Goal: Find specific page/section: Find specific page/section

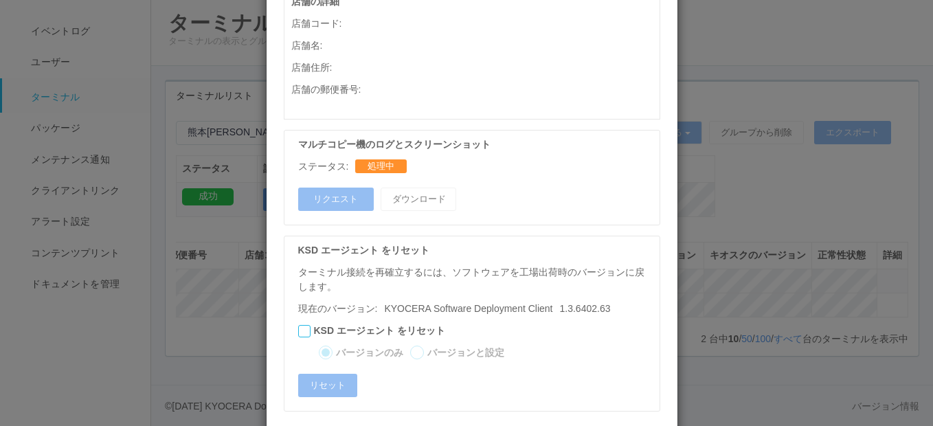
scroll to position [804, 0]
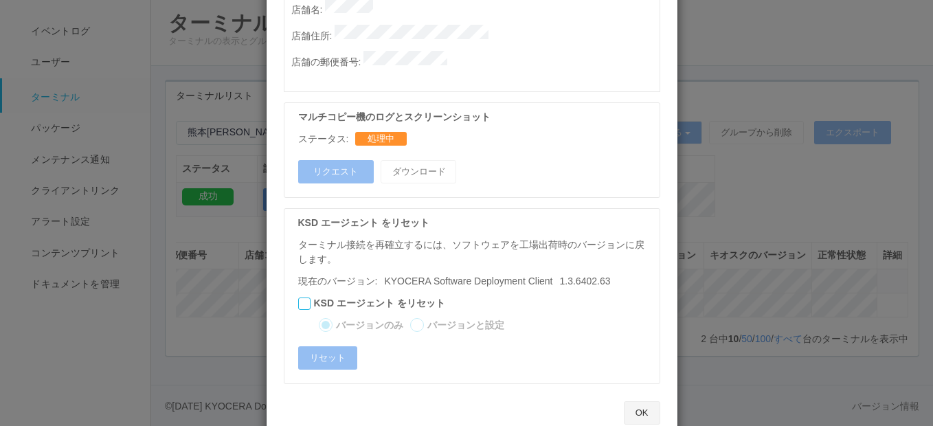
click at [643, 401] on button "OK" at bounding box center [642, 412] width 36 height 23
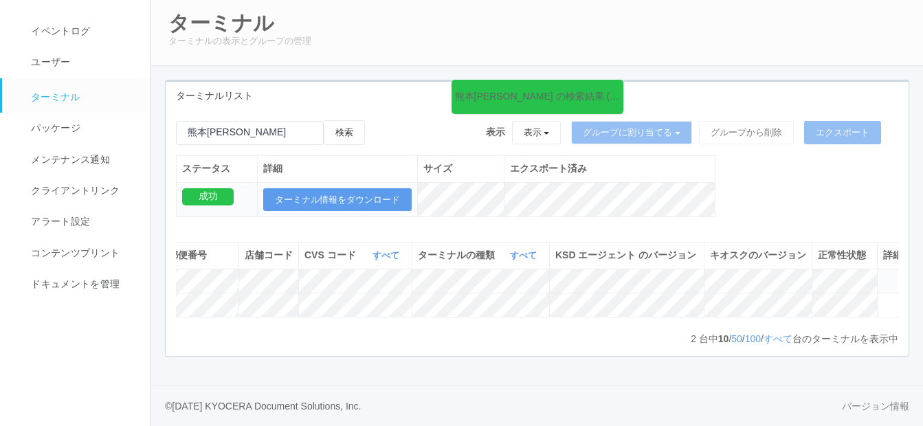
click at [883, 275] on icon at bounding box center [883, 275] width 0 height 0
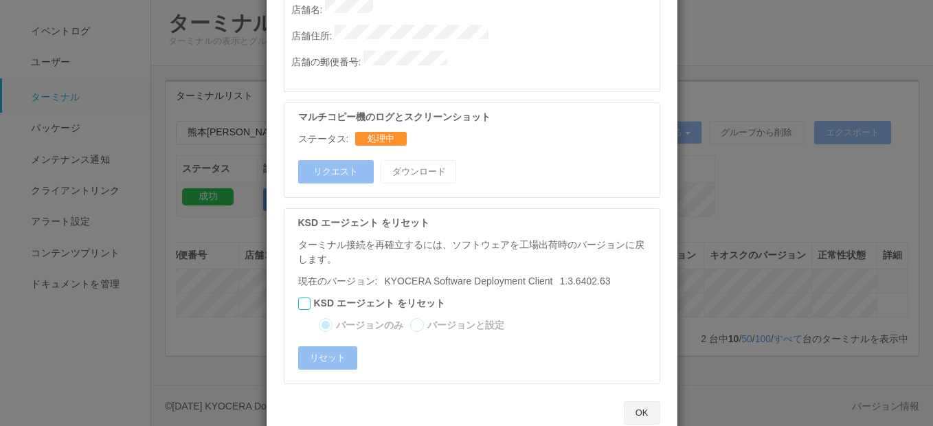
click at [634, 401] on button "OK" at bounding box center [642, 412] width 36 height 23
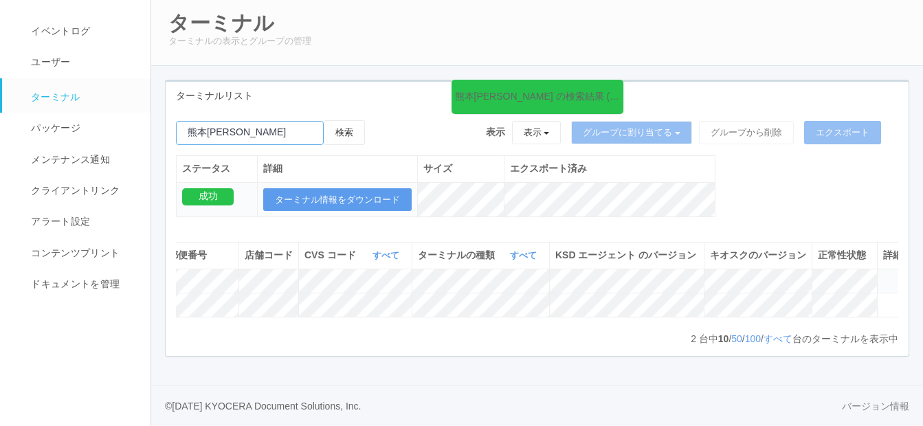
click at [254, 121] on input "emailSearch" at bounding box center [250, 133] width 148 height 24
type input "熊"
click at [324, 120] on button "検索" at bounding box center [344, 132] width 41 height 25
click at [346, 120] on button "検索" at bounding box center [344, 132] width 41 height 25
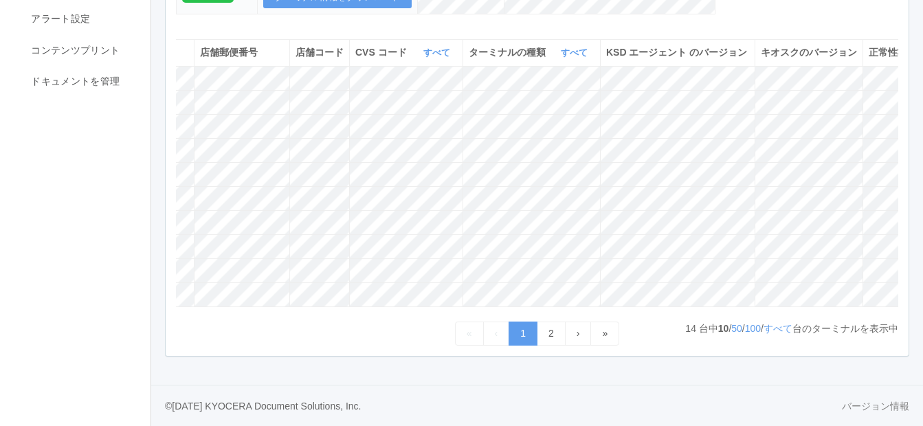
scroll to position [0, 296]
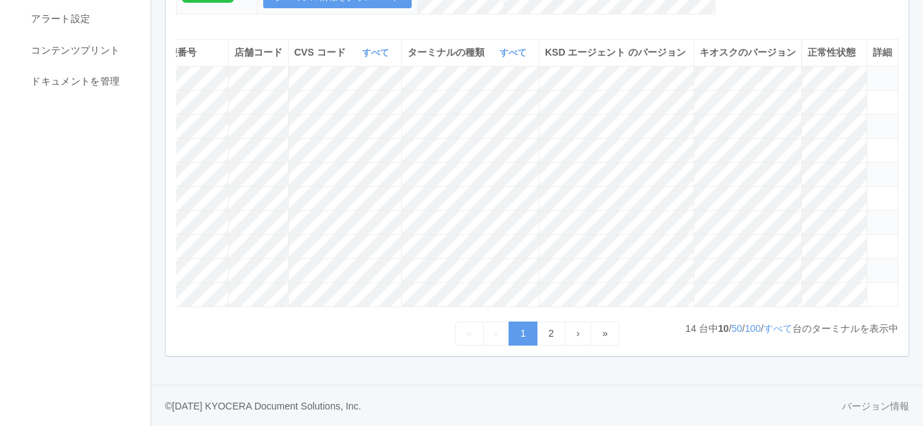
click at [873, 168] on icon at bounding box center [873, 168] width 0 height 0
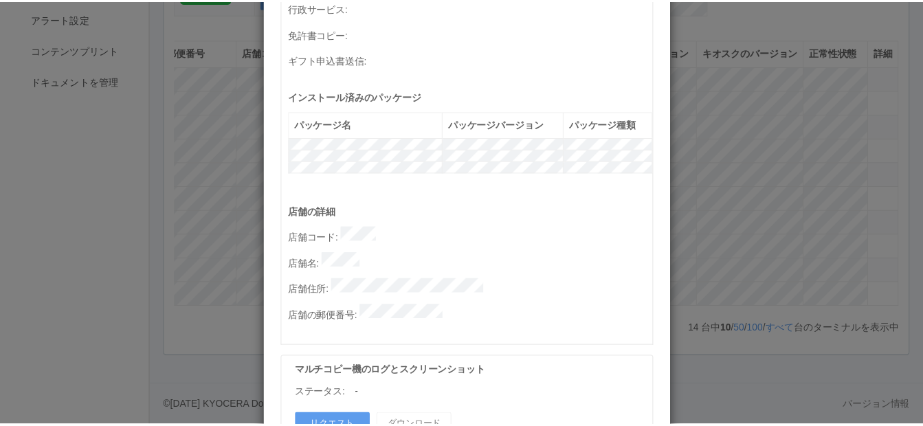
scroll to position [804, 0]
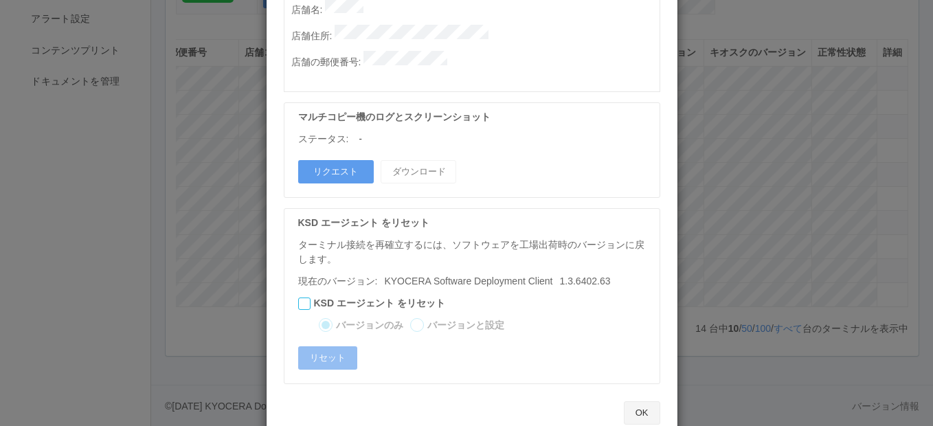
click at [637, 401] on button "OK" at bounding box center [642, 412] width 36 height 23
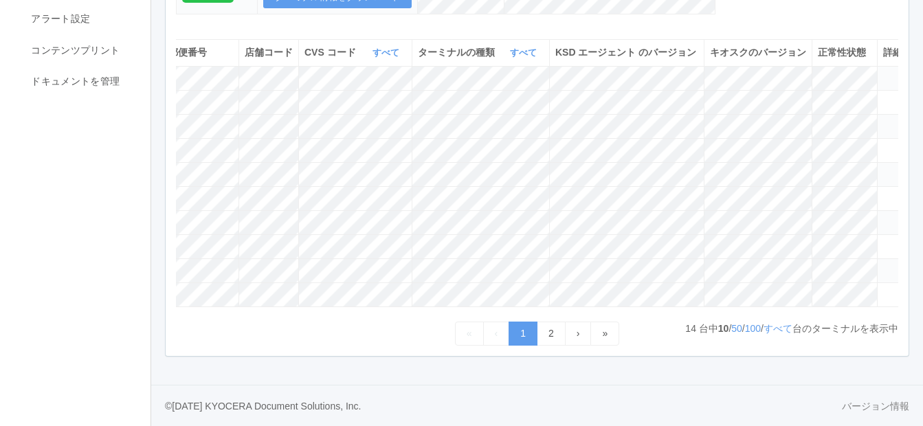
drag, startPoint x: 455, startPoint y: 309, endPoint x: 372, endPoint y: 311, distance: 83.2
click at [372, 311] on div "ターミナル ID 店舗名 店舗郵便番号 店舗コード CVS コード すべて 表示 すべて 300024 300036 300037 300034 300033…" at bounding box center [537, 180] width 722 height 282
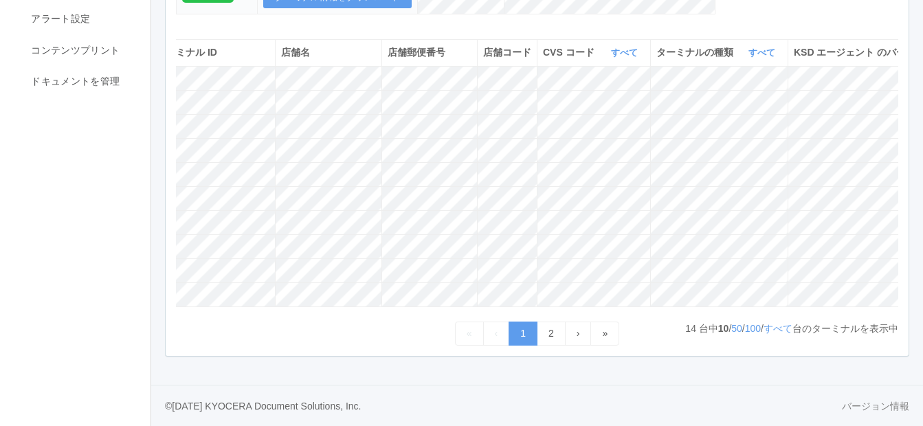
scroll to position [0, 43]
click at [254, 338] on div "« ‹ 1 2 › »" at bounding box center [537, 334] width 722 height 24
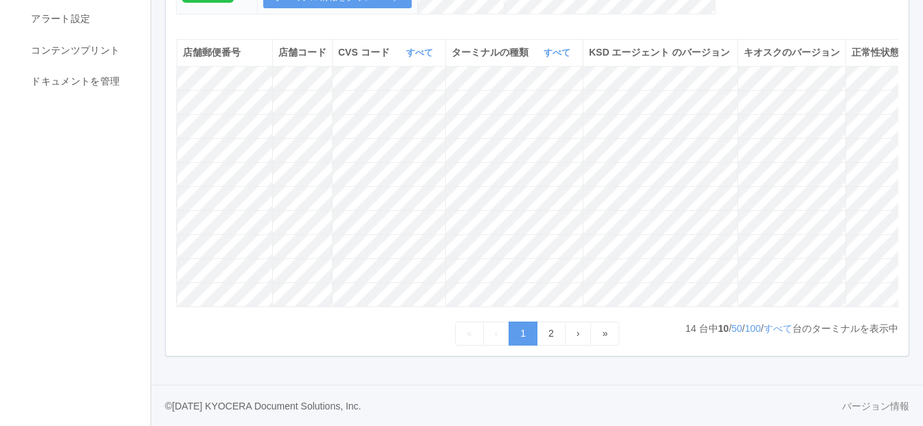
scroll to position [0, 296]
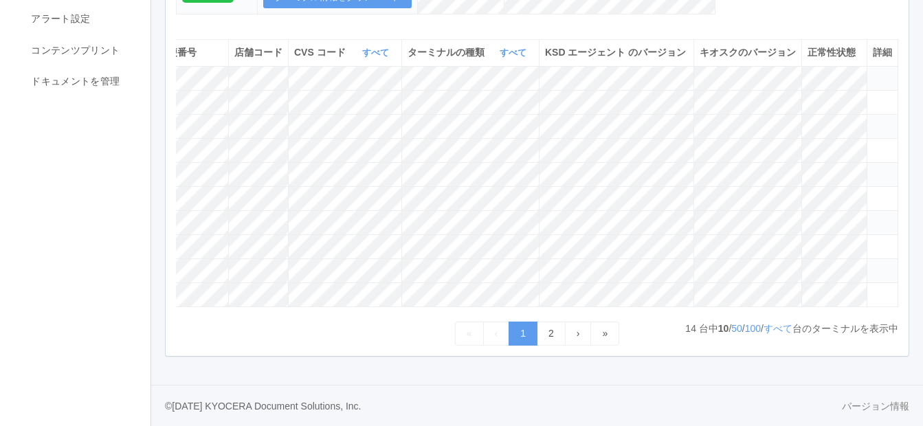
click at [873, 120] on icon at bounding box center [873, 120] width 0 height 0
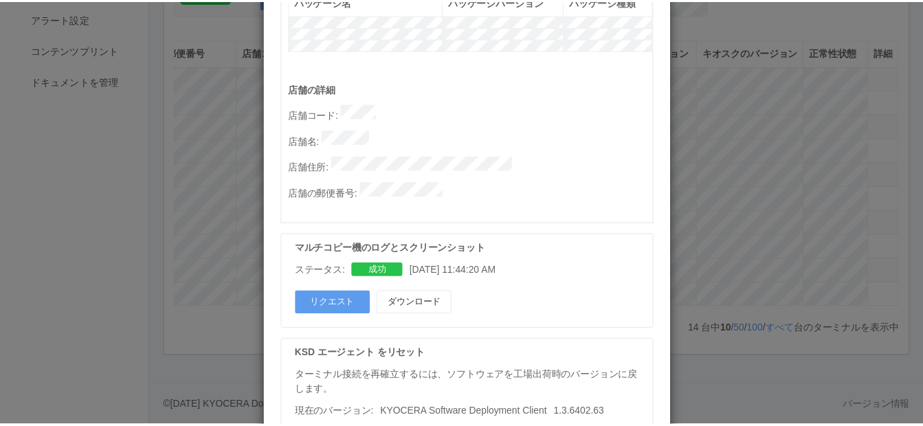
scroll to position [804, 0]
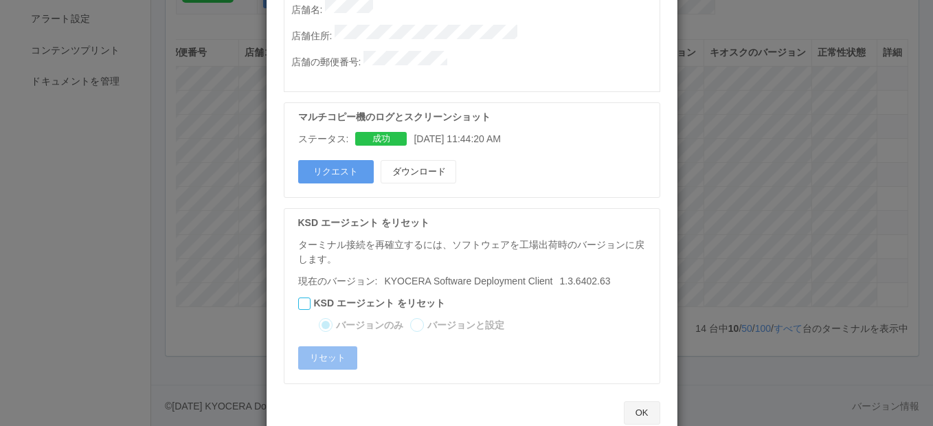
click at [647, 401] on button "OK" at bounding box center [642, 412] width 36 height 23
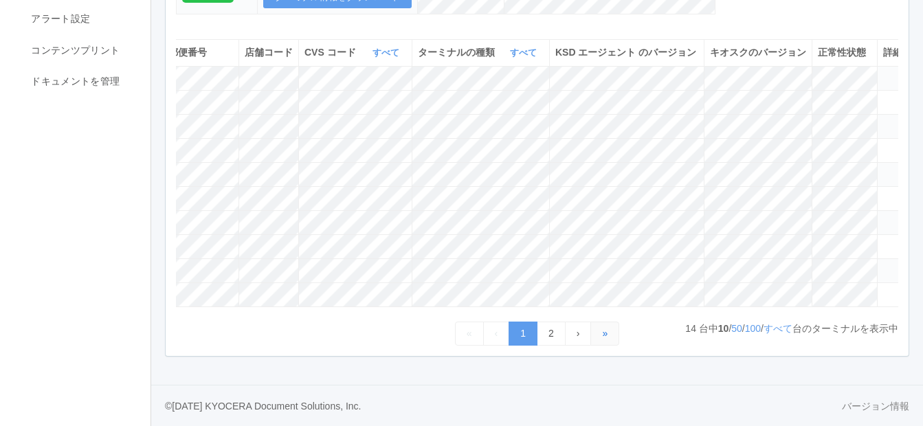
scroll to position [0, 0]
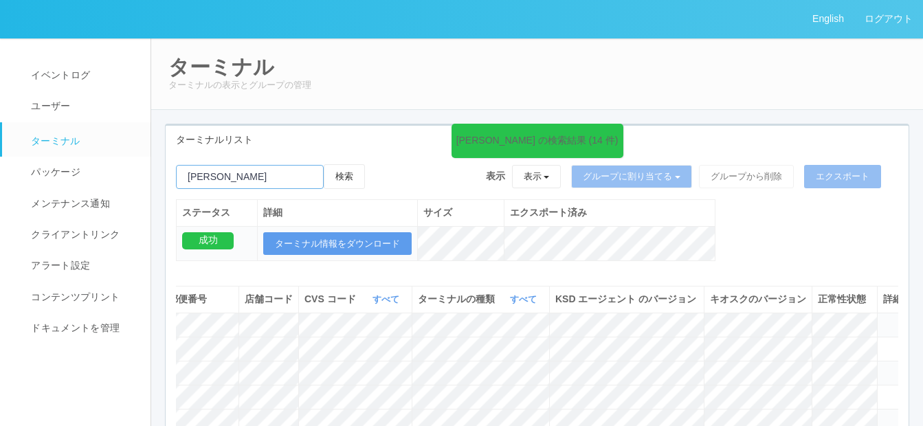
click at [245, 177] on input "emailSearch" at bounding box center [250, 177] width 148 height 24
click at [196, 176] on input "emailSearch" at bounding box center [250, 177] width 148 height 24
click at [271, 175] on input "emailSearch" at bounding box center [250, 177] width 148 height 24
type input "[PERSON_NAME]"
click at [357, 179] on button "検索" at bounding box center [344, 176] width 41 height 25
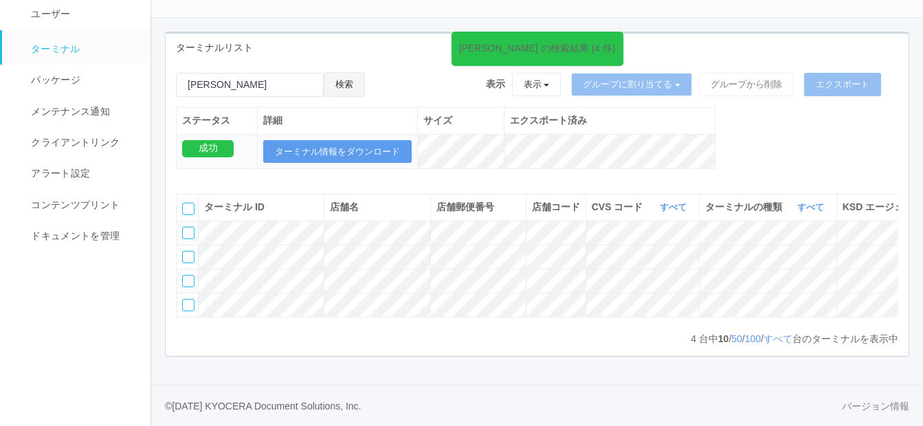
scroll to position [0, 298]
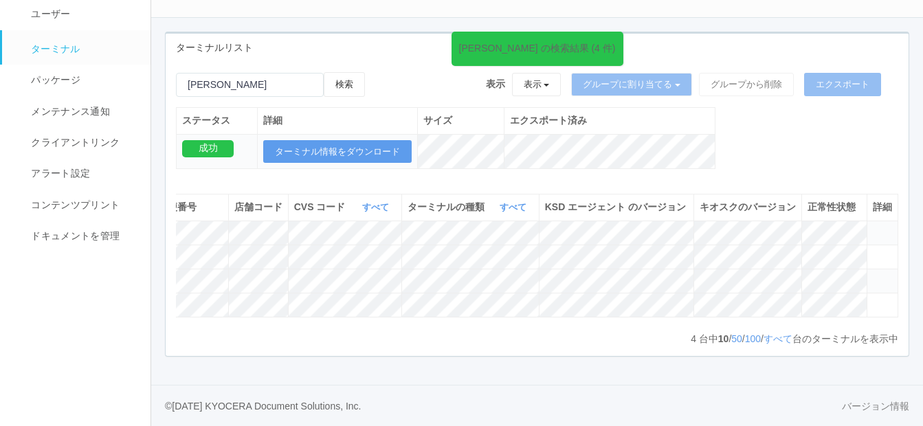
click at [873, 275] on icon at bounding box center [873, 275] width 0 height 0
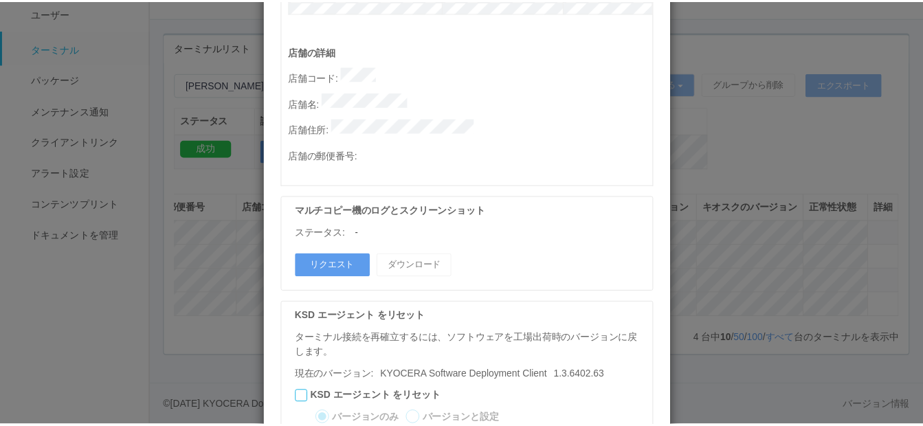
scroll to position [804, 0]
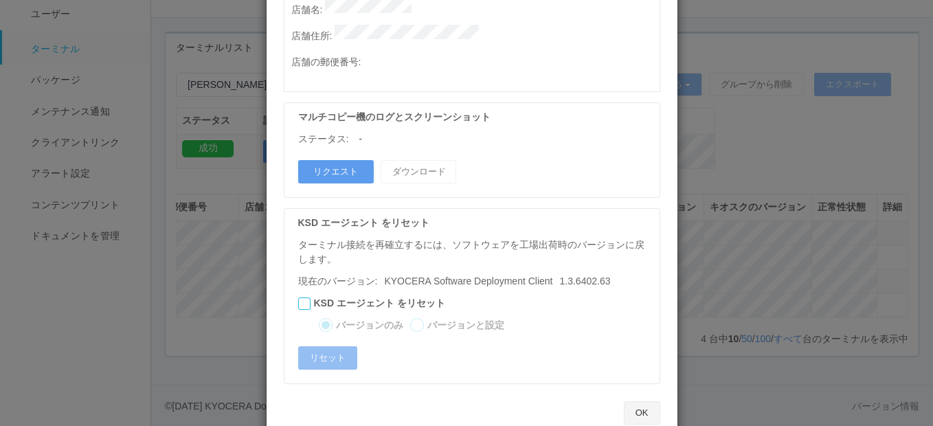
click at [640, 401] on button "OK" at bounding box center [642, 412] width 36 height 23
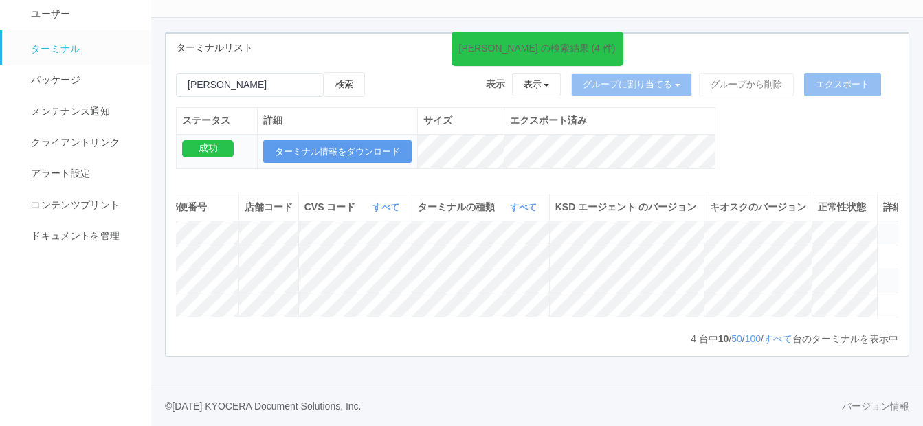
scroll to position [0, 0]
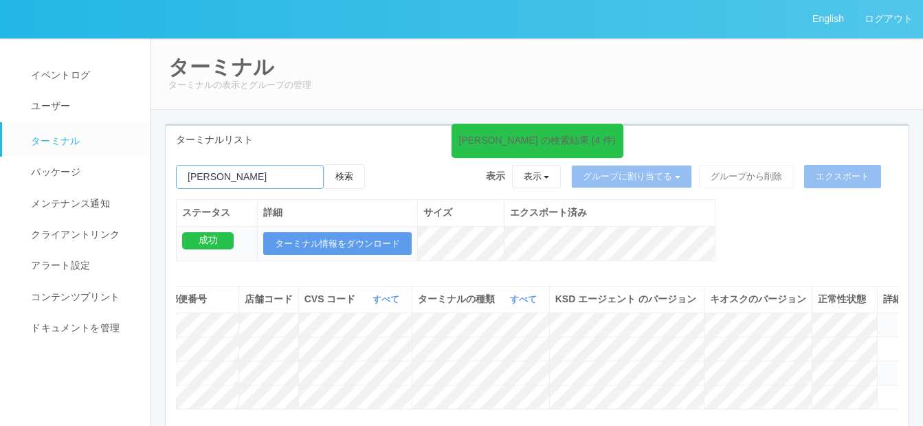
drag, startPoint x: 225, startPoint y: 173, endPoint x: 177, endPoint y: 175, distance: 47.5
click at [180, 177] on input "emailSearch" at bounding box center [250, 177] width 148 height 24
type input "岐阜"
click at [361, 179] on button "検索" at bounding box center [344, 176] width 41 height 25
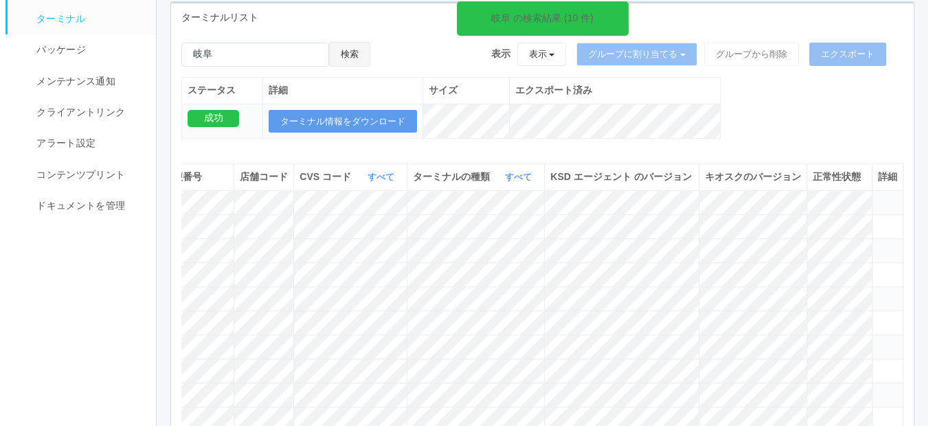
scroll to position [120, 0]
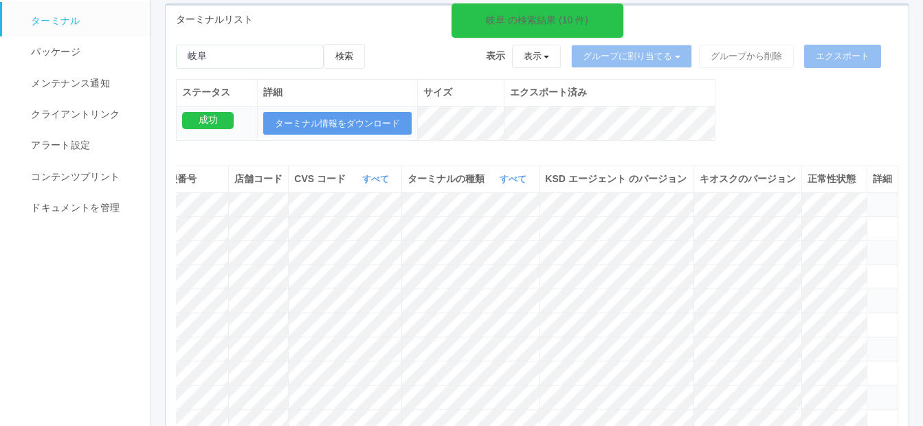
click at [873, 199] on icon at bounding box center [873, 199] width 0 height 0
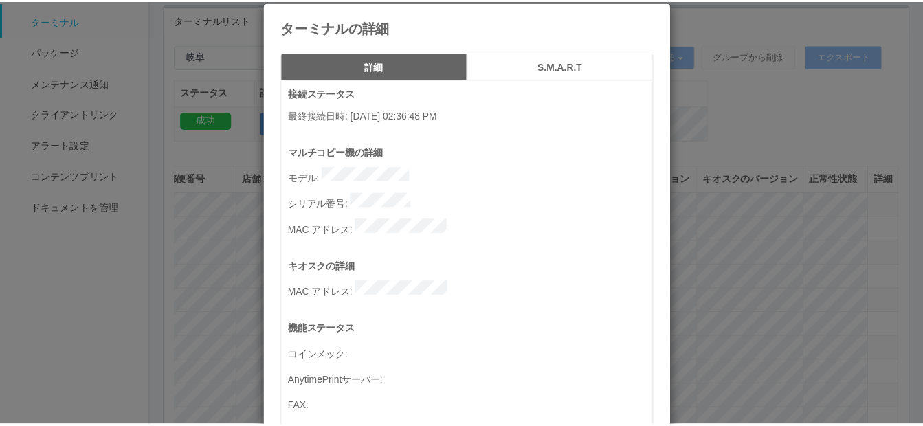
scroll to position [0, 0]
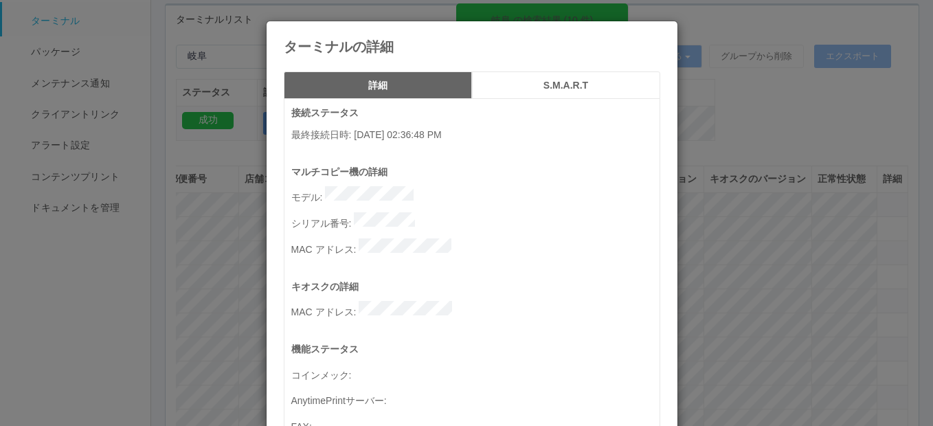
click at [660, 32] on icon at bounding box center [660, 32] width 0 height 0
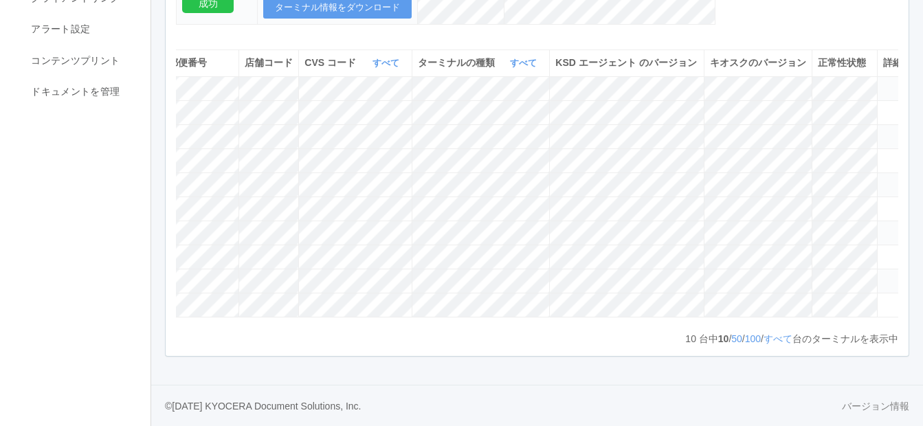
scroll to position [0, 190]
